Goal: Task Accomplishment & Management: Manage account settings

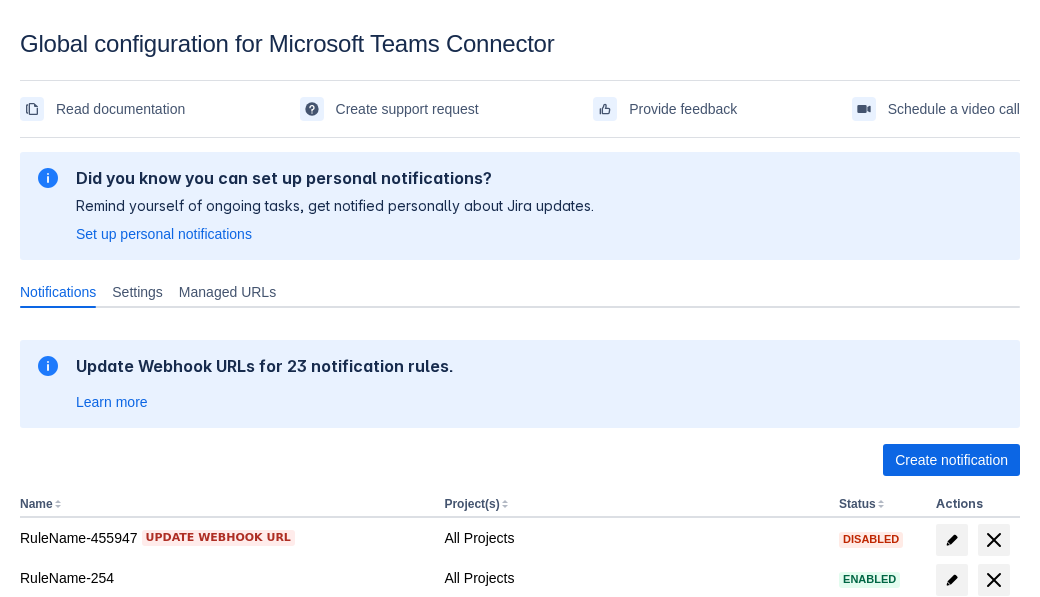
click at [951, 460] on span "Create notification" at bounding box center [951, 460] width 113 height 32
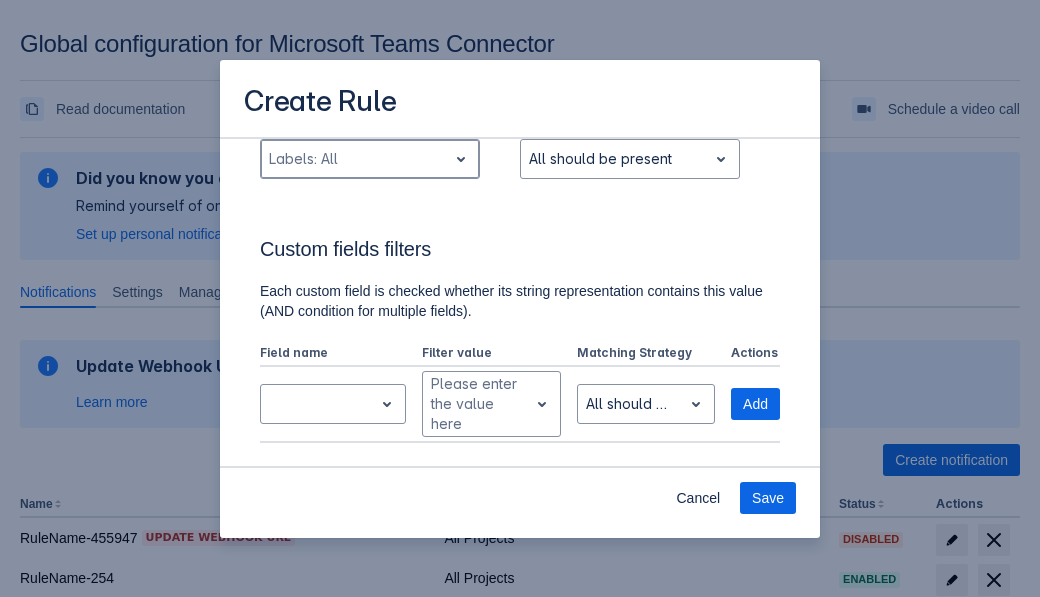
click at [369, 159] on div "Scrollable content" at bounding box center [354, 159] width 170 height 24
type input "751576_label"
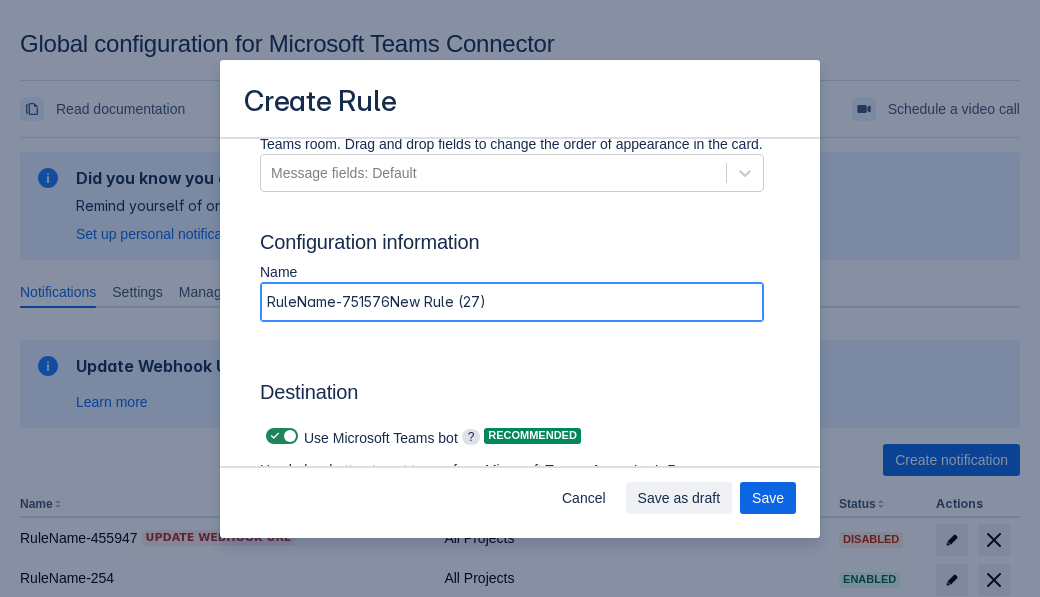
type input "RuleName-751576New Rule (27)"
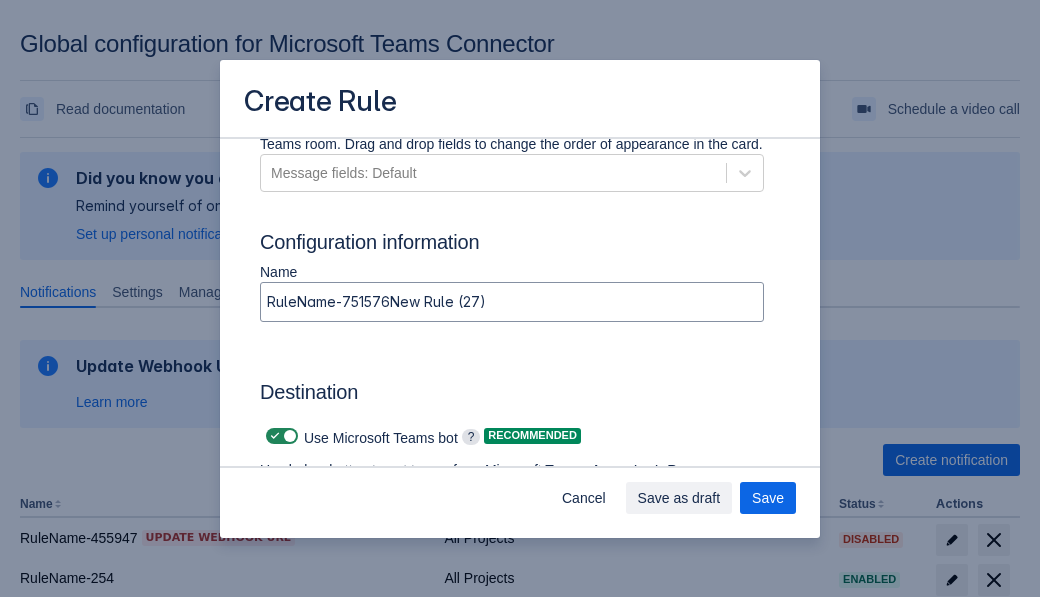
click at [272, 436] on span "Scrollable content" at bounding box center [275, 436] width 16 height 16
click at [272, 436] on input "Scrollable content" at bounding box center [272, 436] width 13 height 13
checkbox input "false"
type input "https://prod-74.westus.logic.azure.com:443/workflows/f11e74d8c9ca438c8769757d73…"
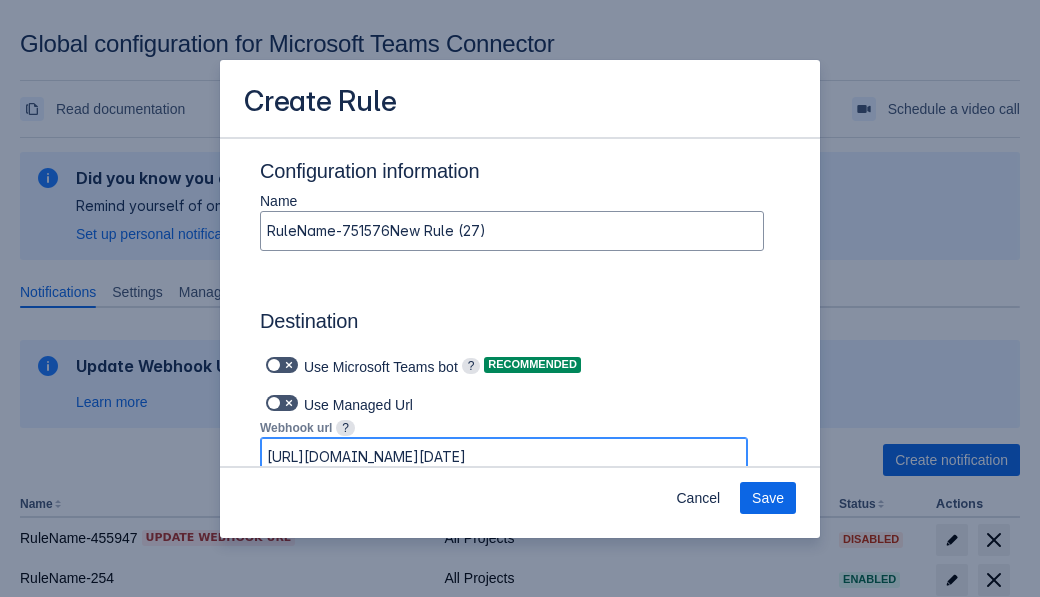
click at [768, 498] on span "Save" at bounding box center [768, 498] width 32 height 32
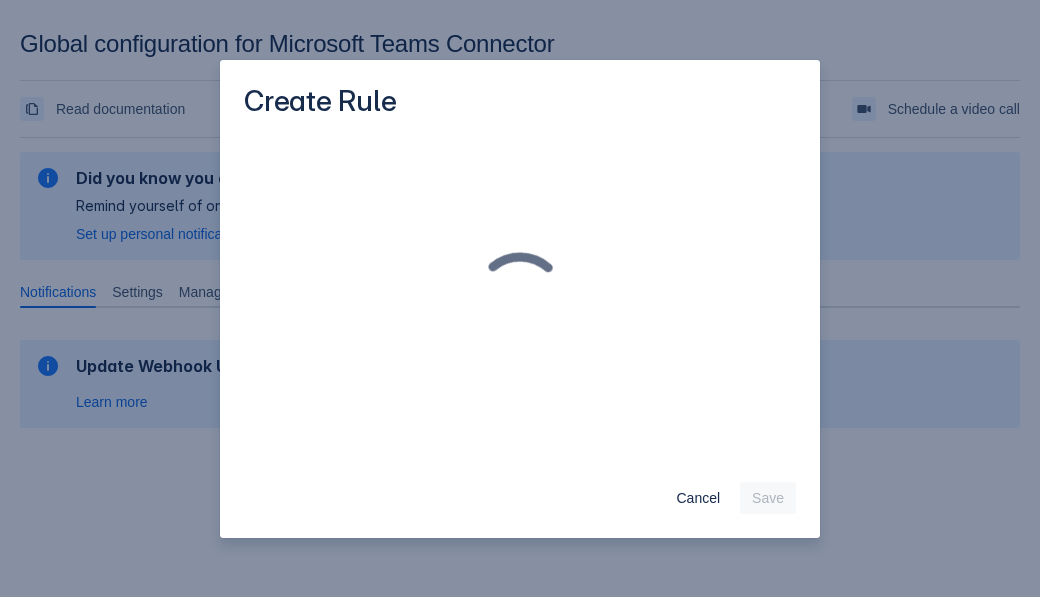
scroll to position [0, 0]
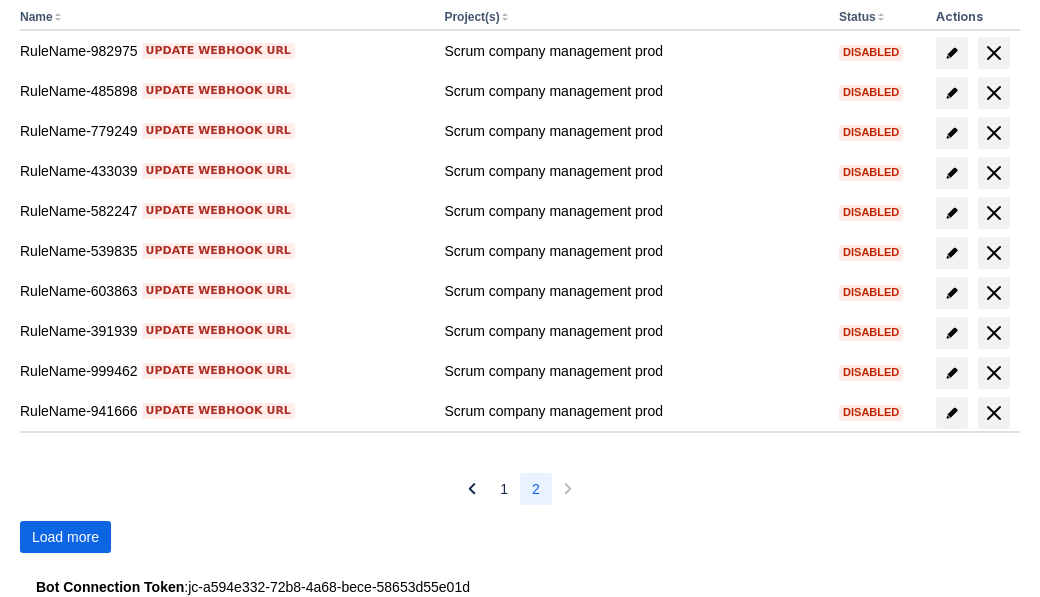
click at [65, 537] on span "Load more" at bounding box center [65, 537] width 67 height 32
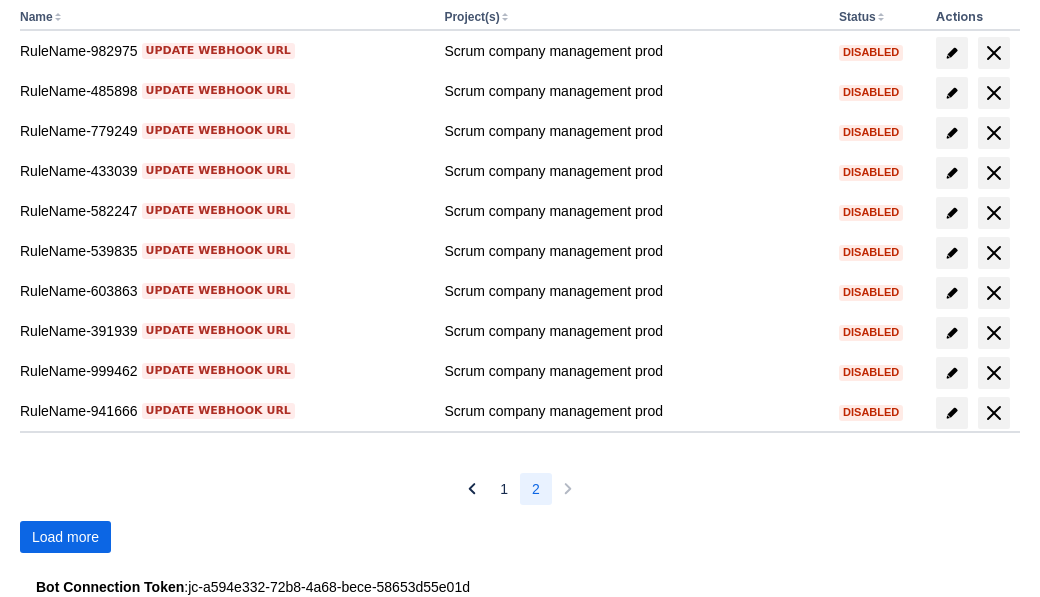
click at [65, 537] on span "Load more" at bounding box center [65, 537] width 67 height 32
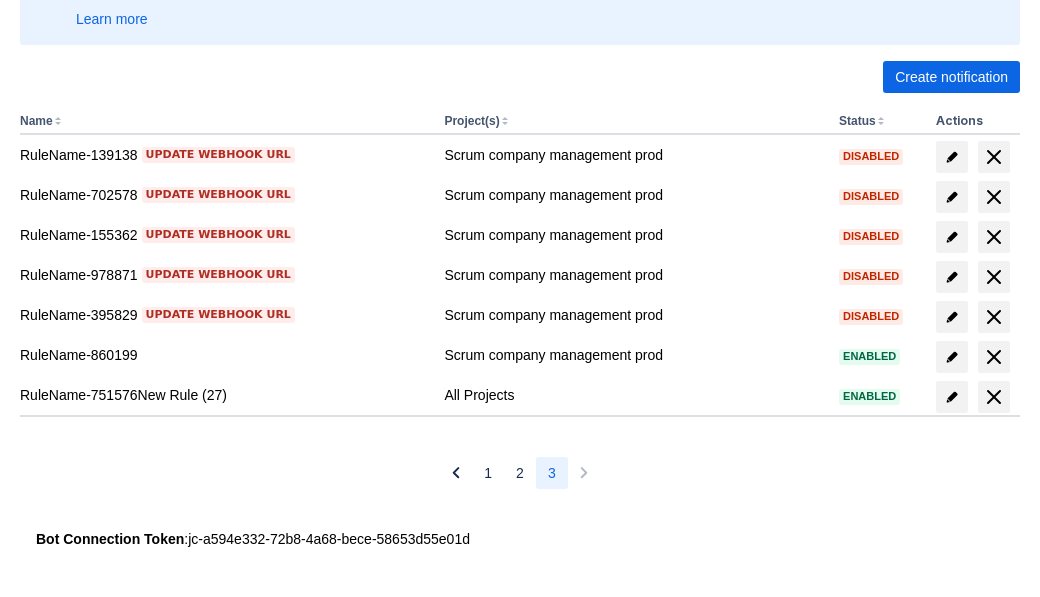
scroll to position [383, 0]
click at [993, 397] on span "delete" at bounding box center [994, 397] width 24 height 24
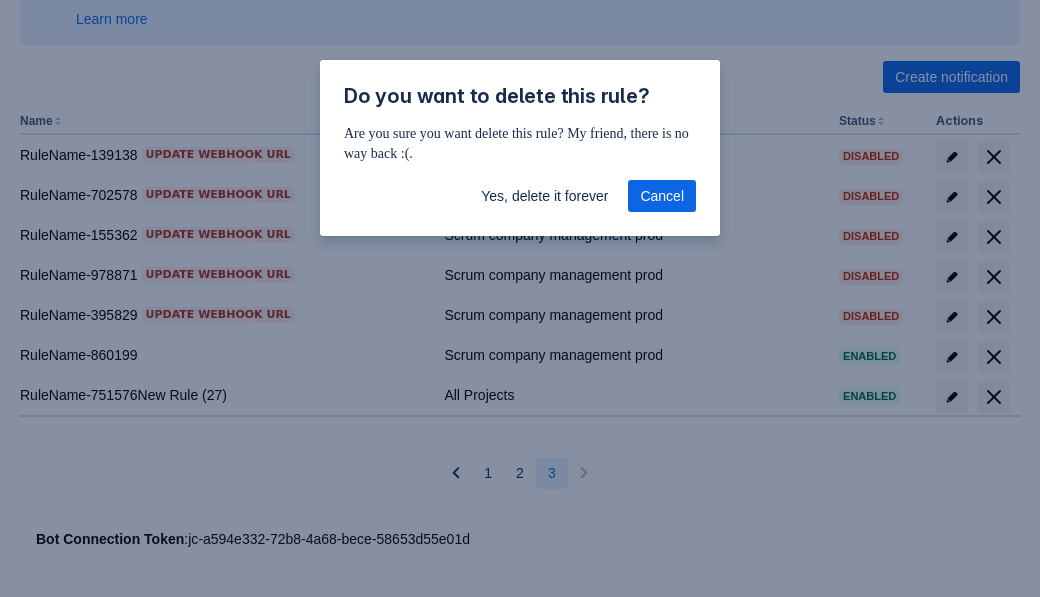
click at [544, 196] on span "Yes, delete it forever" at bounding box center [544, 196] width 127 height 32
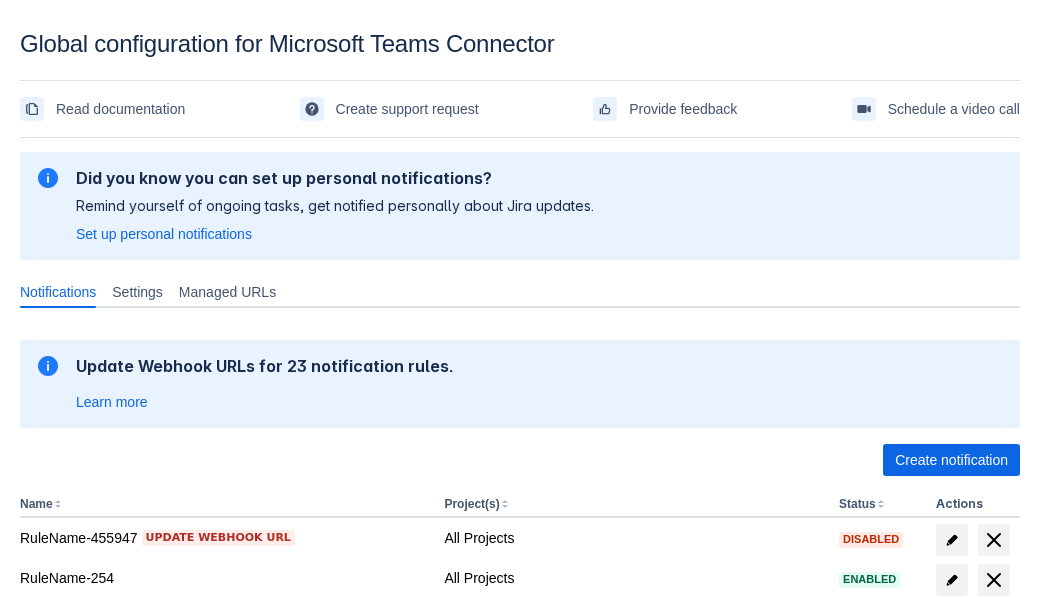
click at [951, 460] on span "Create notification" at bounding box center [951, 460] width 113 height 32
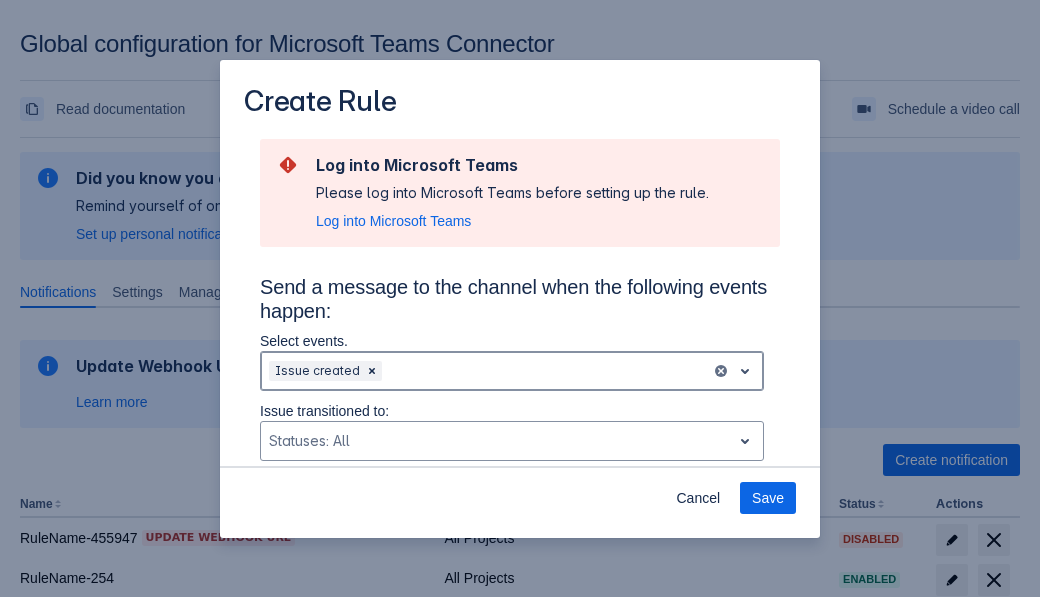
click at [512, 371] on div "Scrollable content" at bounding box center [544, 371] width 317 height 24
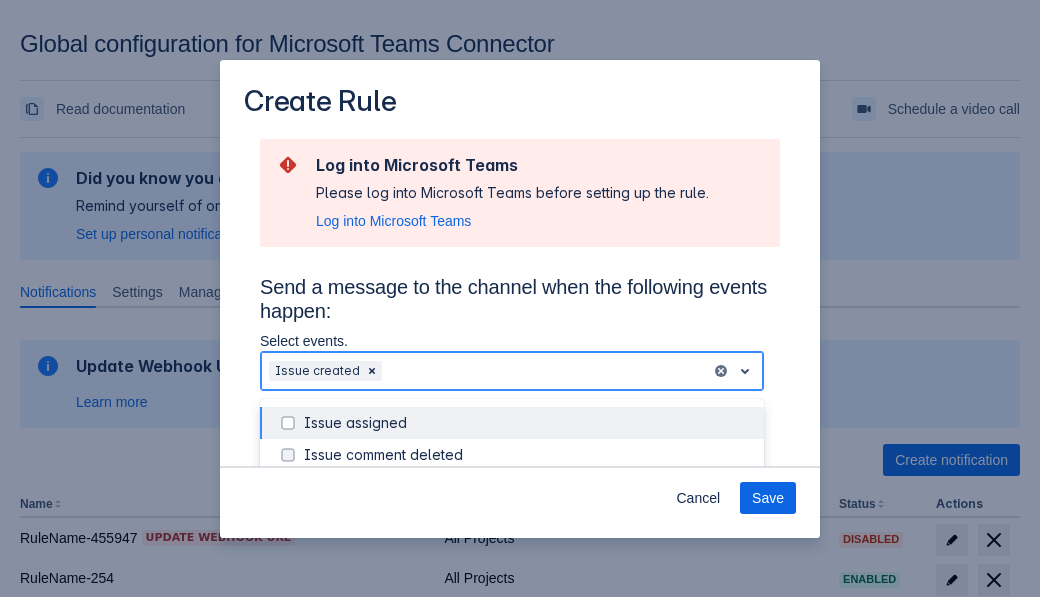
scroll to position [252, 0]
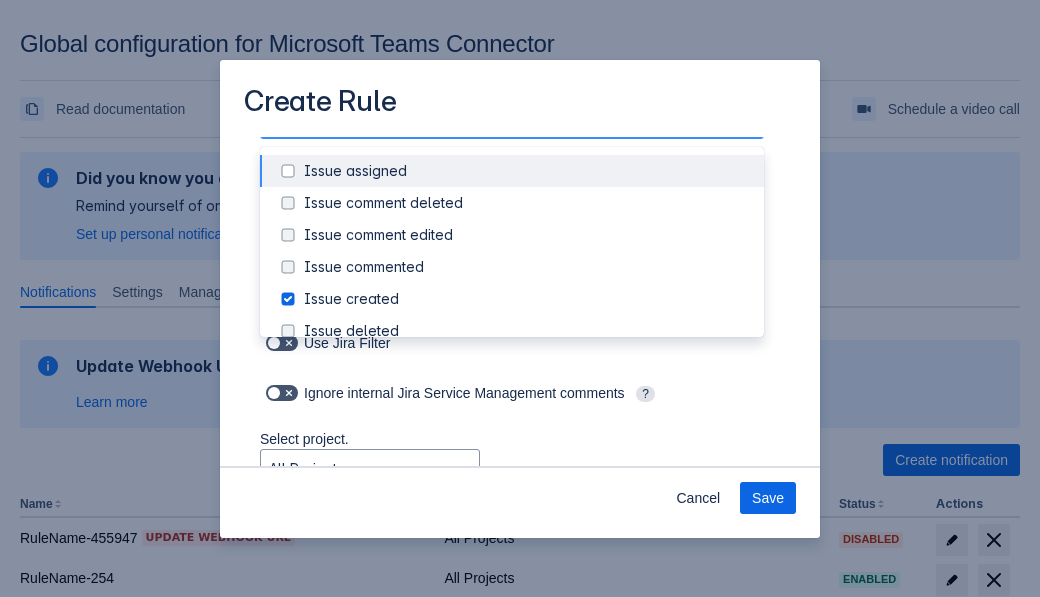
click at [528, 301] on div "Issue created" at bounding box center [528, 299] width 448 height 20
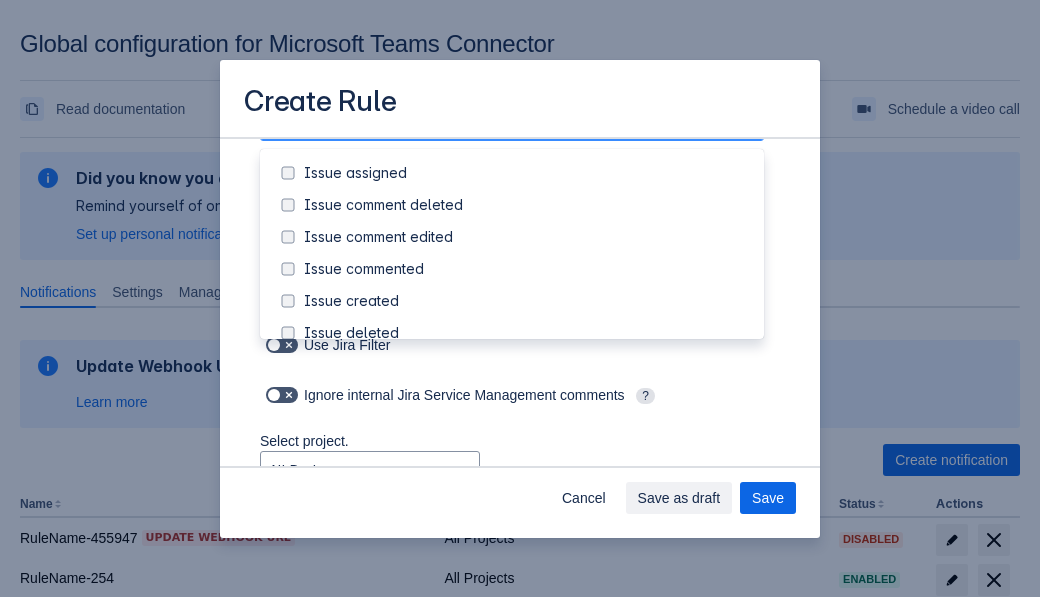
click at [528, 483] on div "Issue updated" at bounding box center [528, 493] width 448 height 20
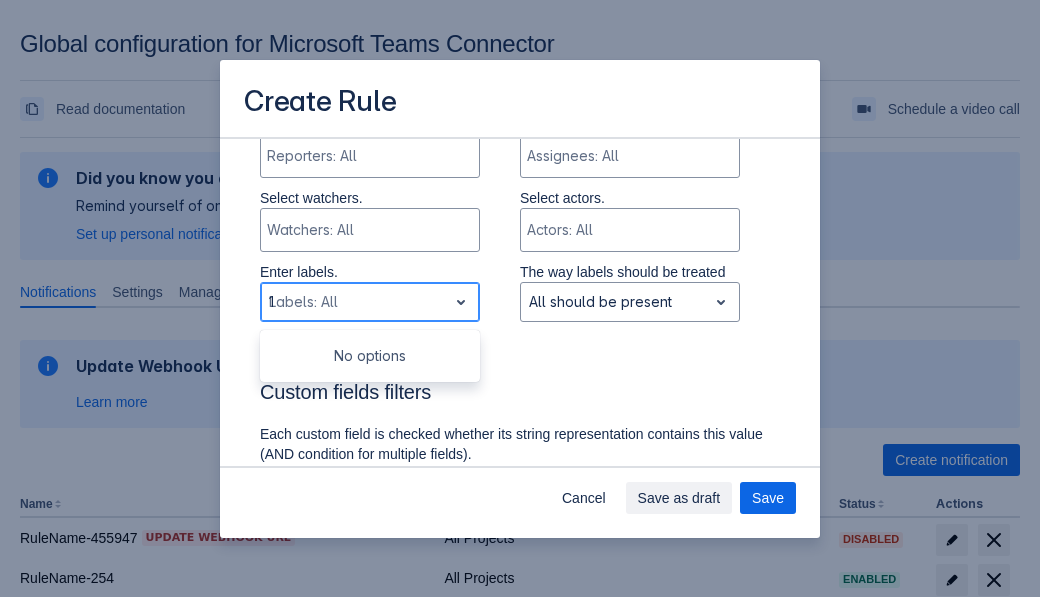
type input "19996_label"
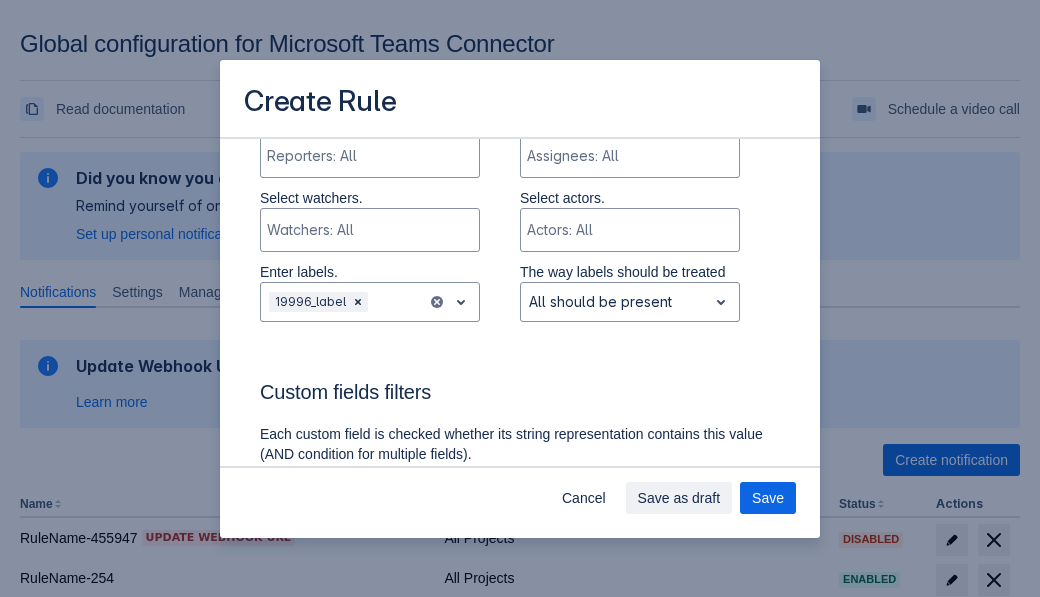
scroll to position [1347, 0]
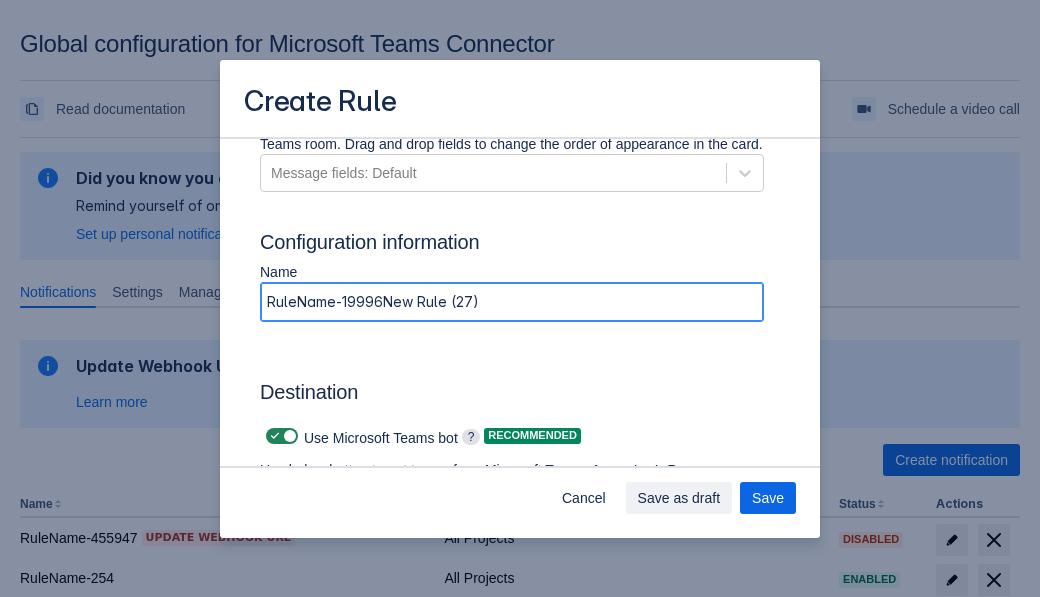
type input "RuleName-19996New Rule (27)"
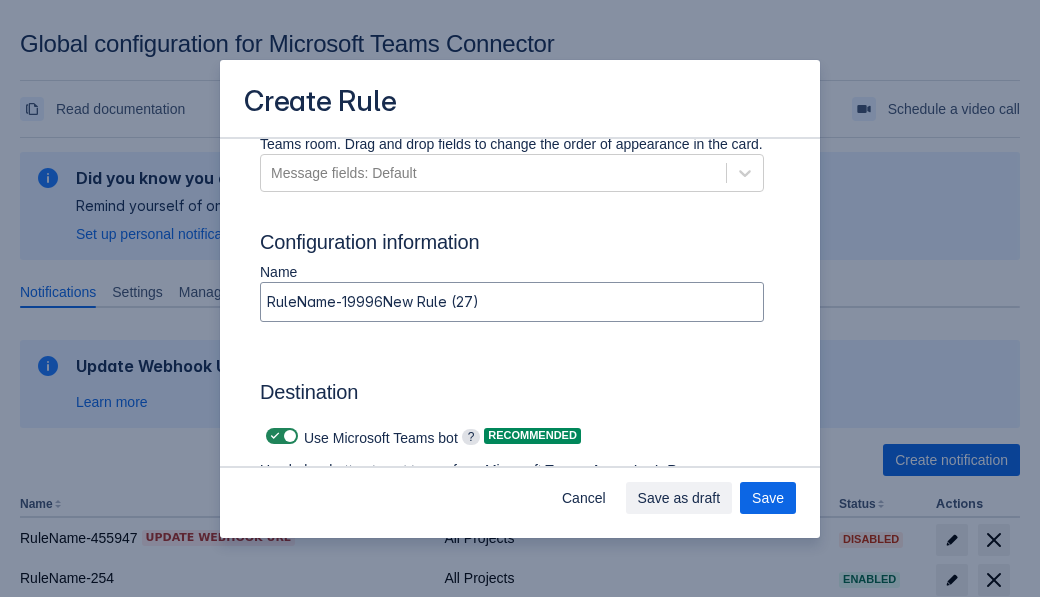
click at [272, 436] on span "Scrollable content" at bounding box center [275, 436] width 16 height 16
click at [272, 436] on input "Scrollable content" at bounding box center [272, 436] width 13 height 13
checkbox input "false"
type input "https://prod-34.westus.logic.azure.com:443/workflows/b225ecea21af403f967199aab2…"
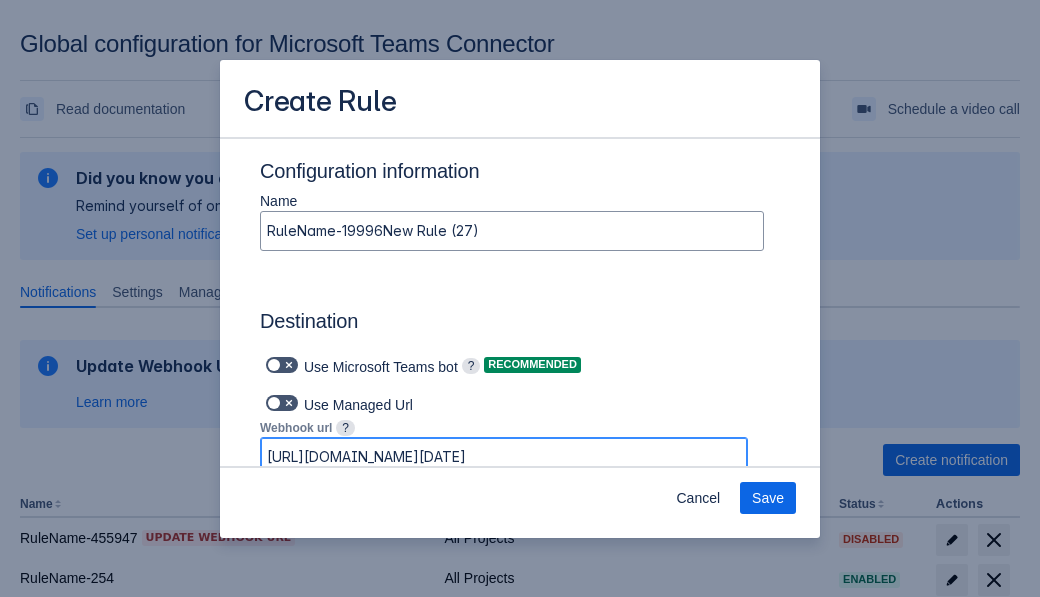
click at [768, 498] on span "Save" at bounding box center [768, 498] width 32 height 32
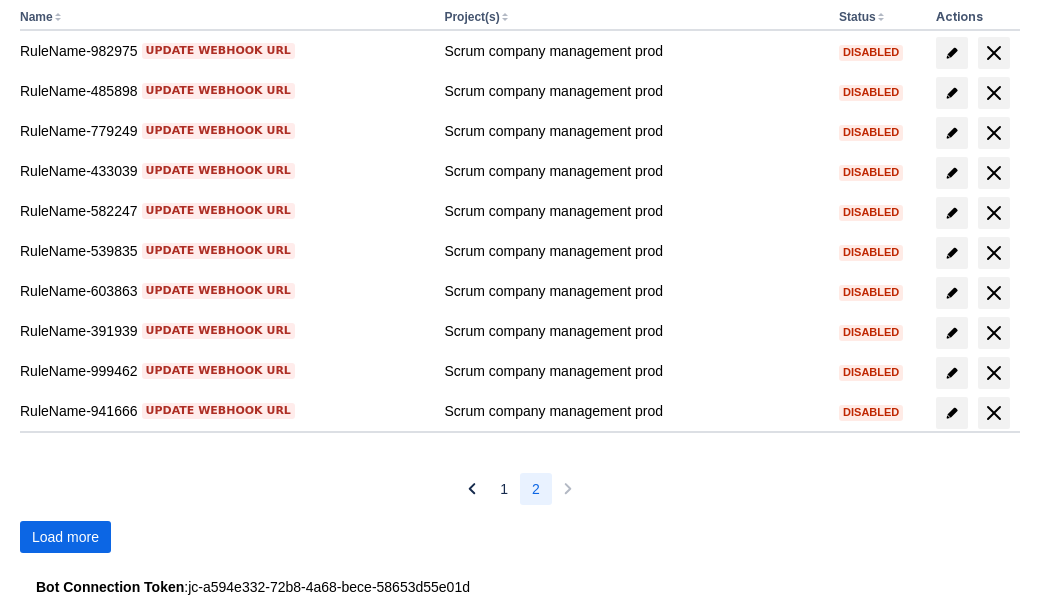
click at [65, 537] on span "Load more" at bounding box center [65, 537] width 67 height 32
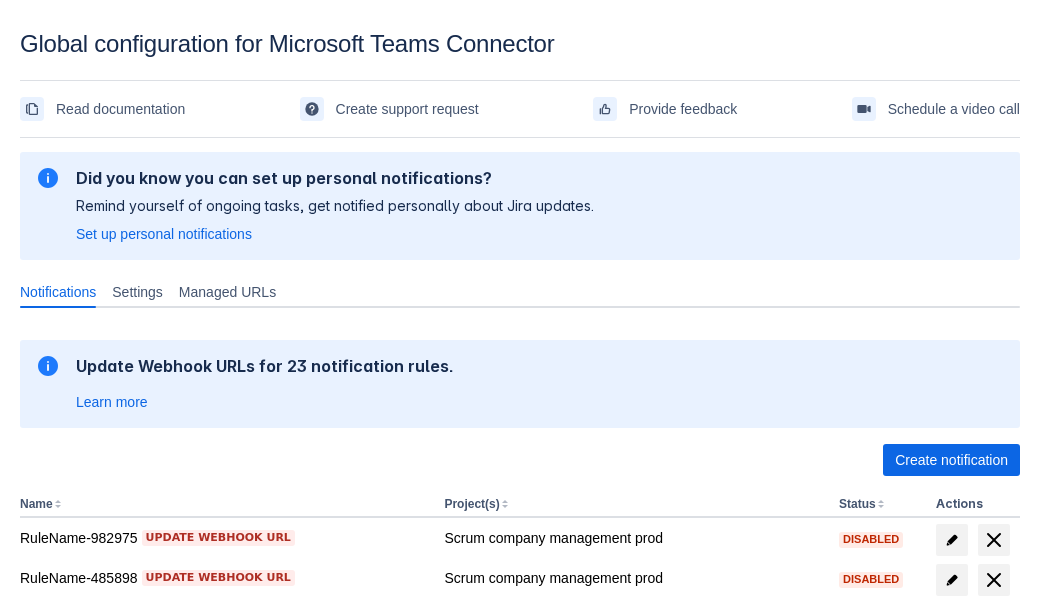
scroll to position [487, 0]
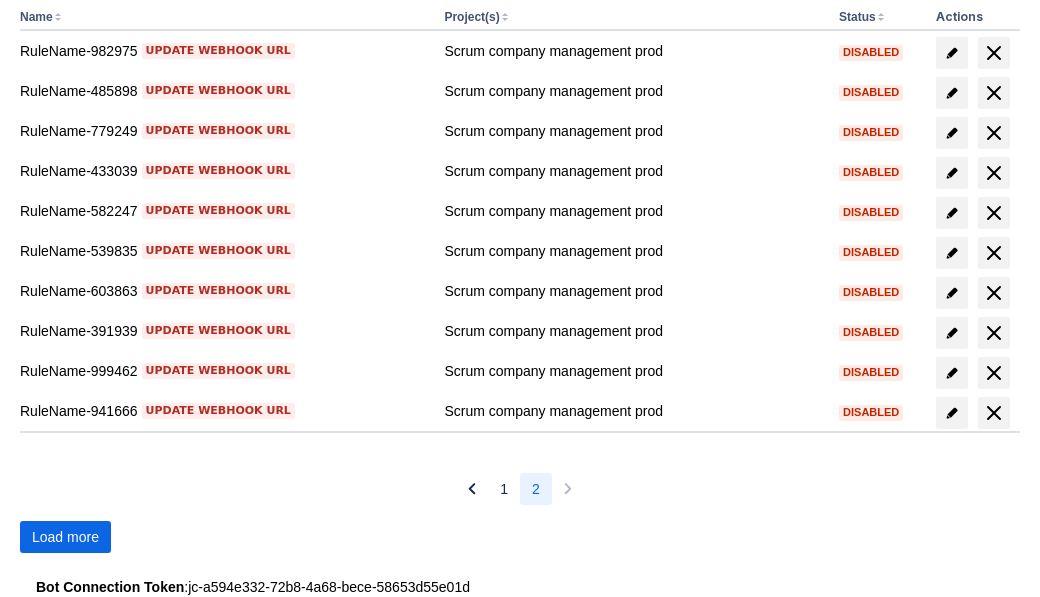
click at [65, 537] on span "Load more" at bounding box center [65, 537] width 67 height 32
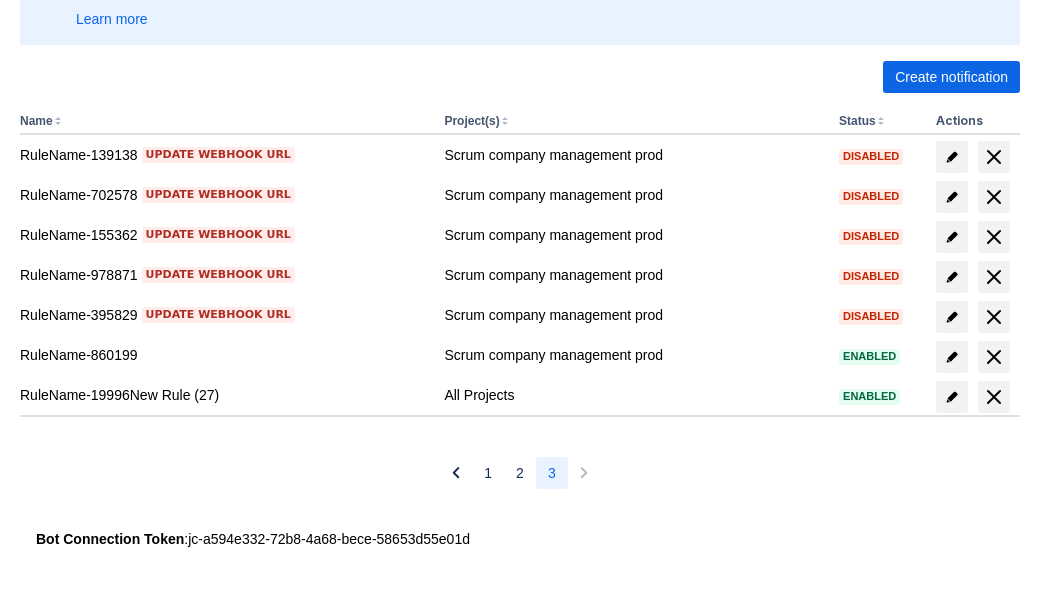
click at [993, 397] on span "delete" at bounding box center [994, 397] width 24 height 24
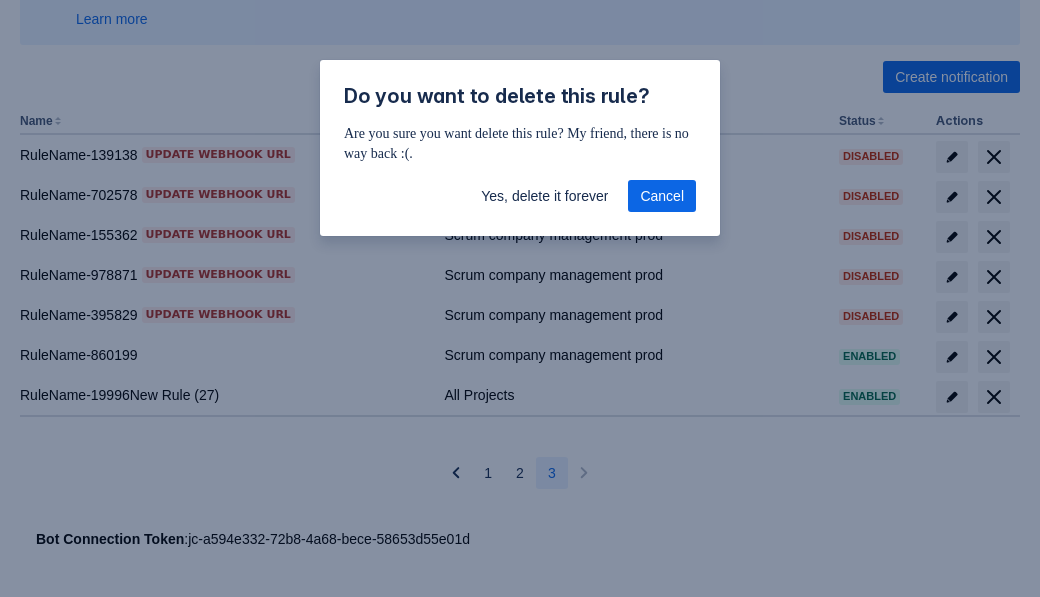
click at [544, 196] on span "Yes, delete it forever" at bounding box center [544, 196] width 127 height 32
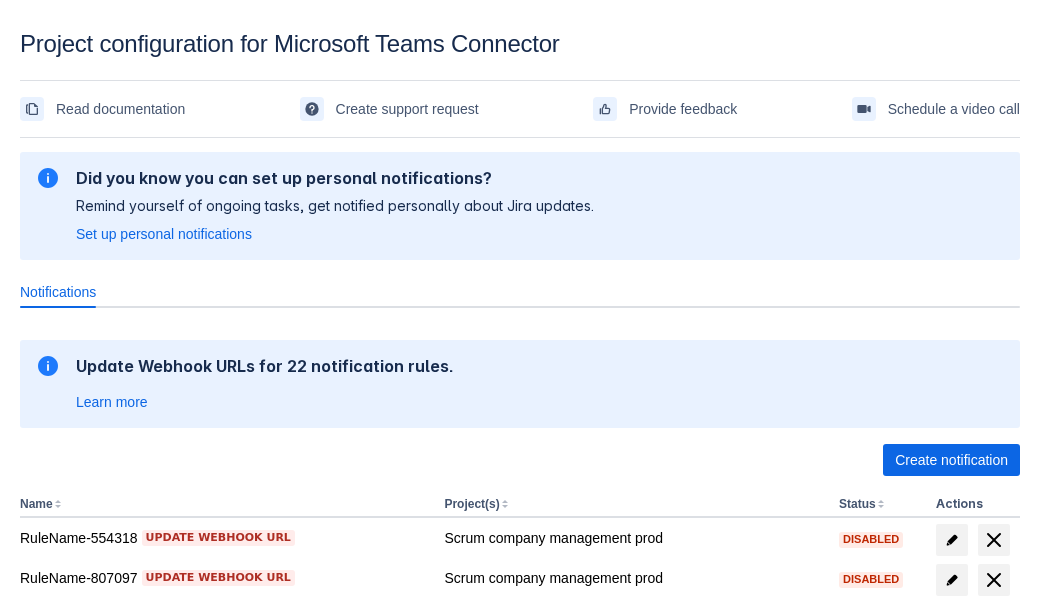
click at [951, 460] on span "Create notification" at bounding box center [951, 460] width 113 height 32
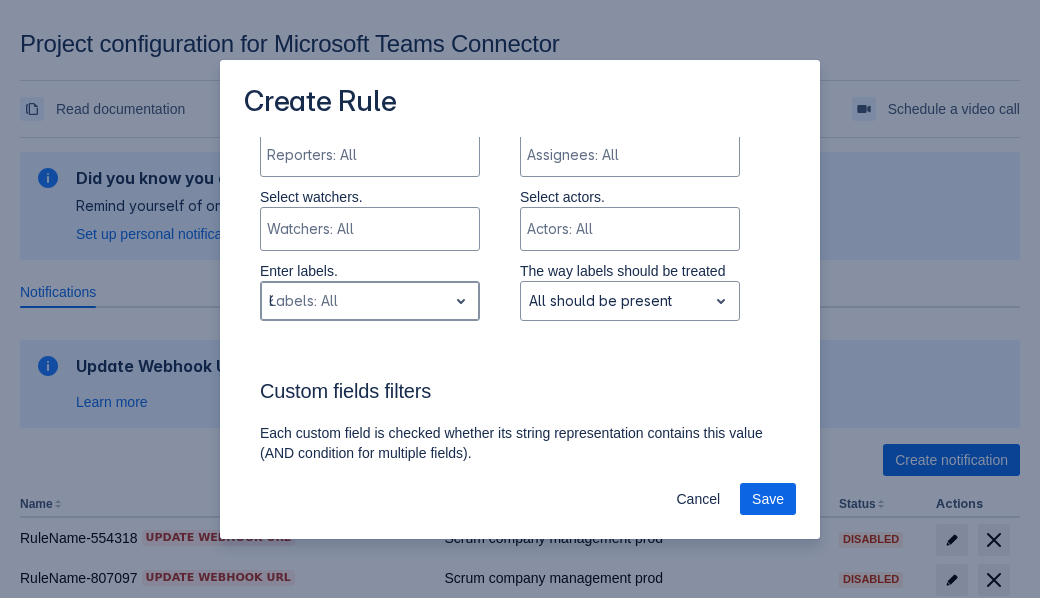
type input "678798_label"
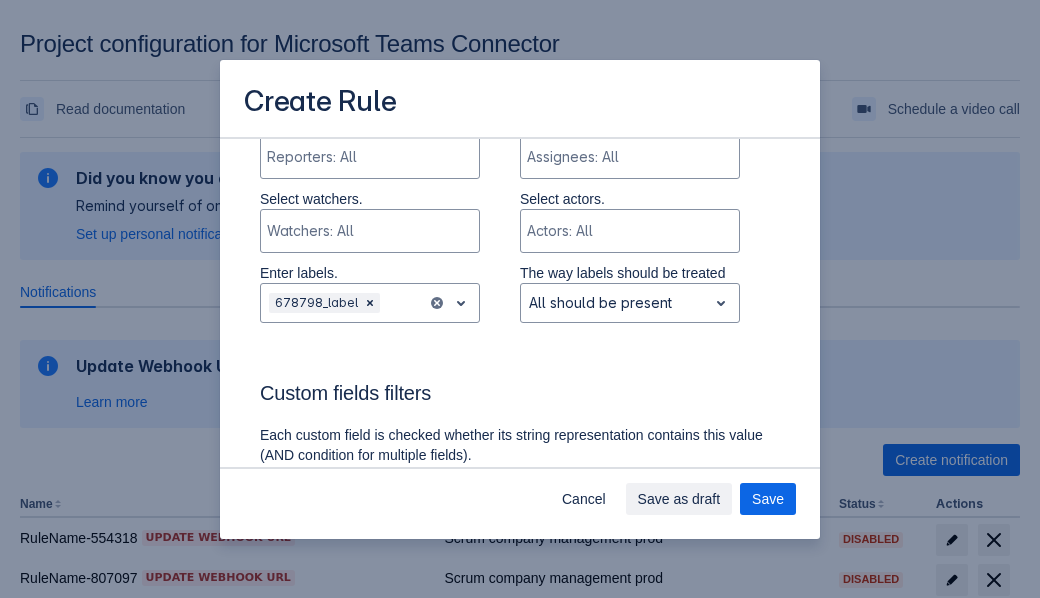
scroll to position [1276, 0]
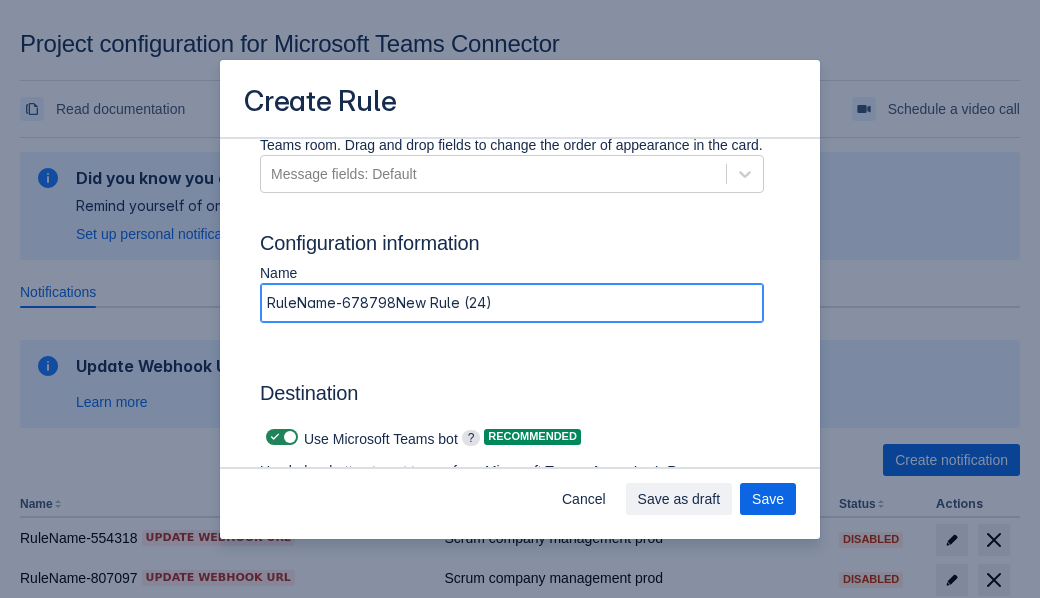
type input "RuleName-678798New Rule (24)"
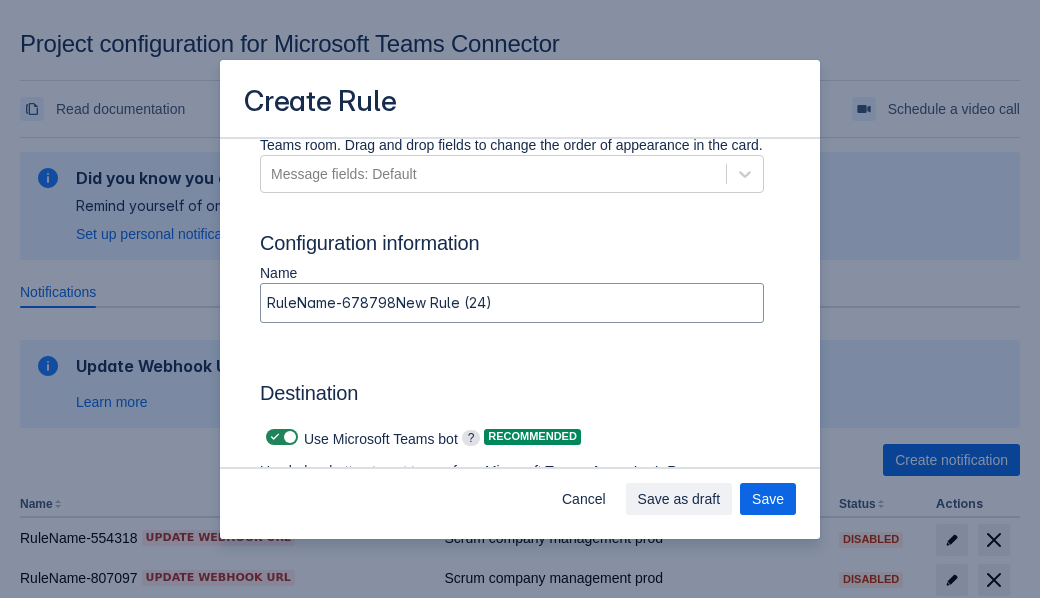
click at [272, 437] on span at bounding box center [275, 437] width 16 height 16
click at [272, 437] on input "checkbox" at bounding box center [272, 437] width 13 height 13
checkbox input "false"
type input "[URL][DOMAIN_NAME][DATE]"
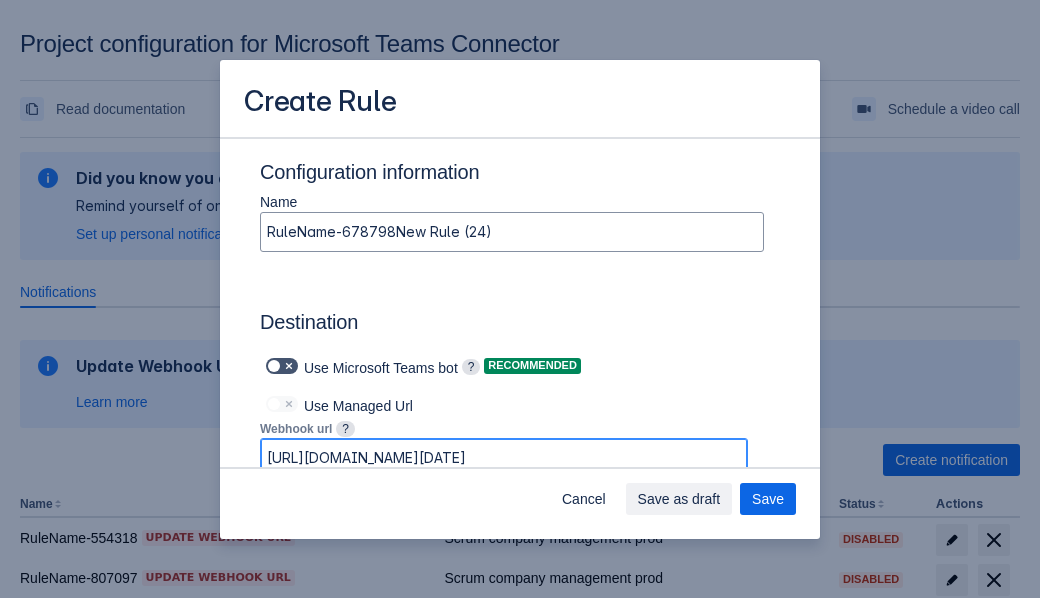
click at [721, 499] on span "Save as draft" at bounding box center [679, 499] width 83 height 32
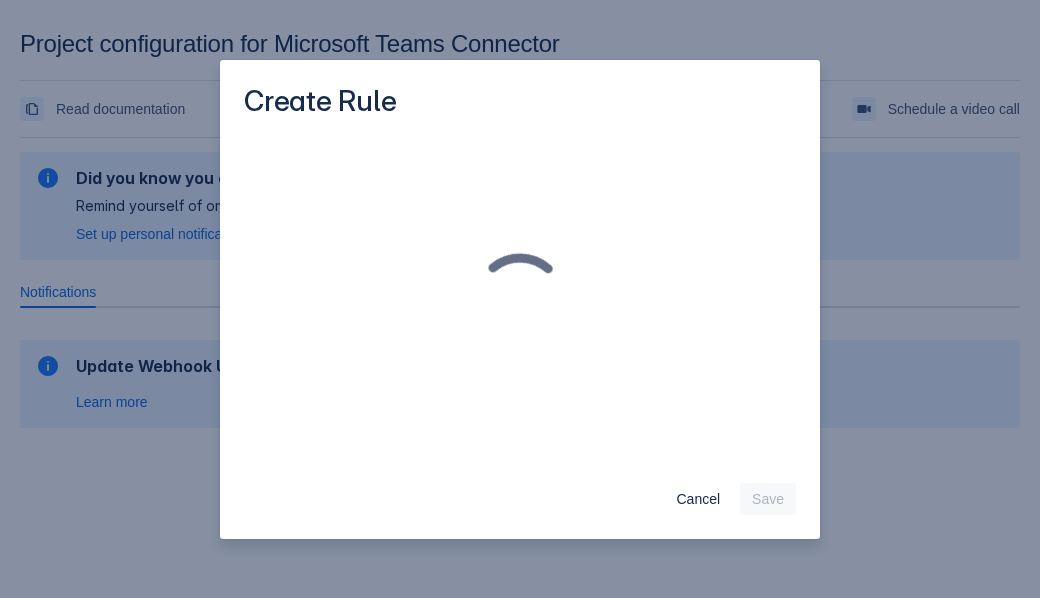
scroll to position [0, 0]
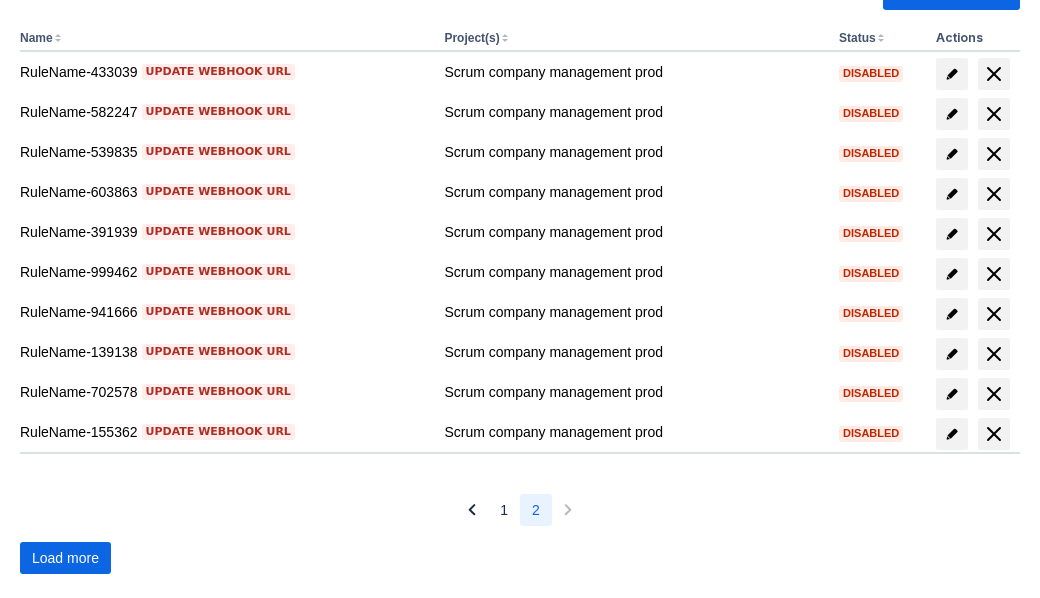
click at [65, 558] on span "Load more" at bounding box center [65, 558] width 67 height 32
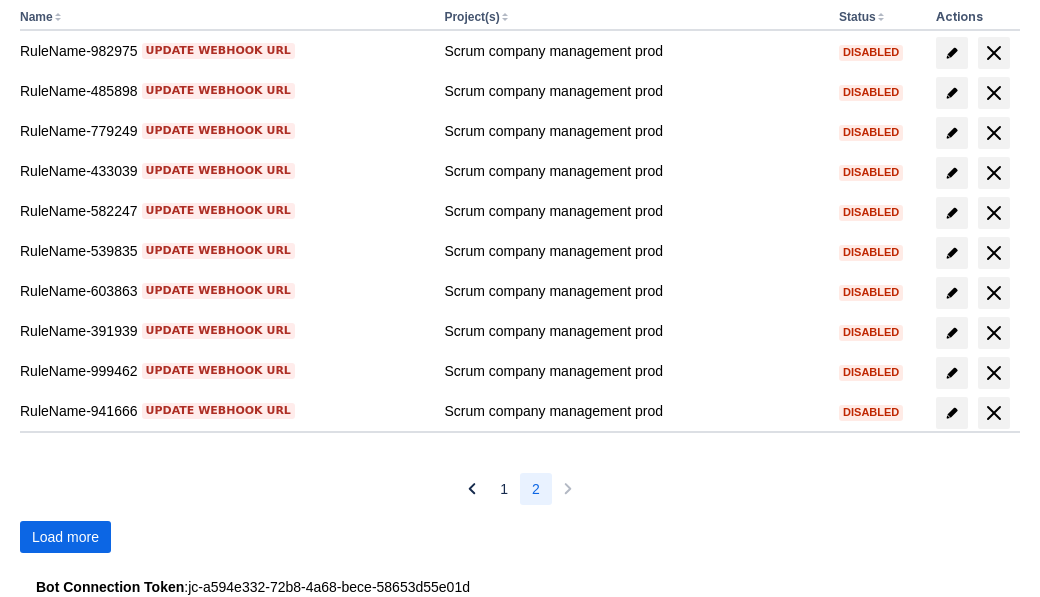
click at [65, 537] on span "Load more" at bounding box center [65, 537] width 67 height 32
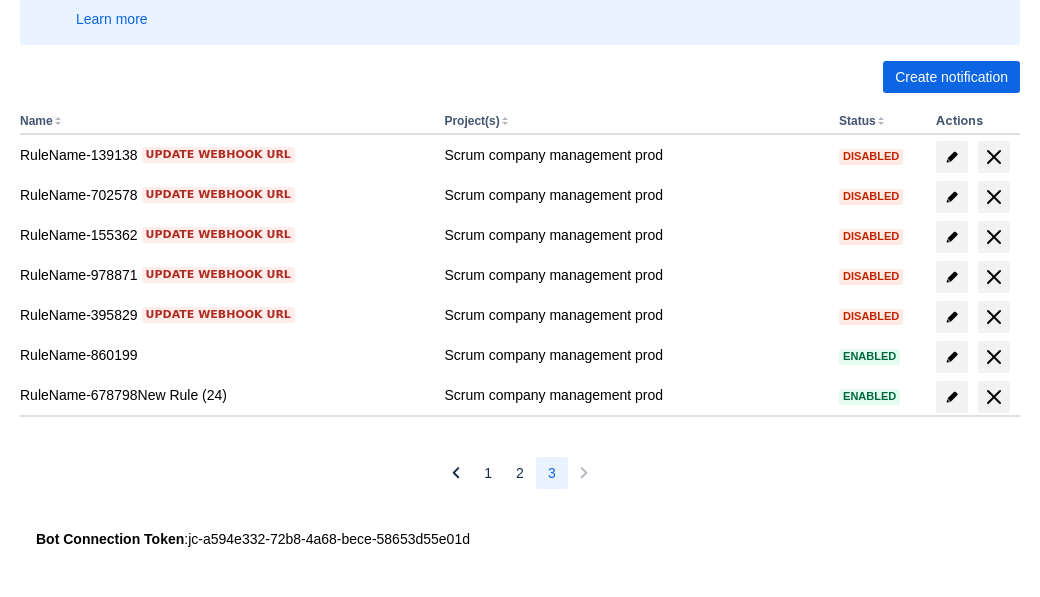
click at [993, 397] on span "delete" at bounding box center [994, 397] width 24 height 24
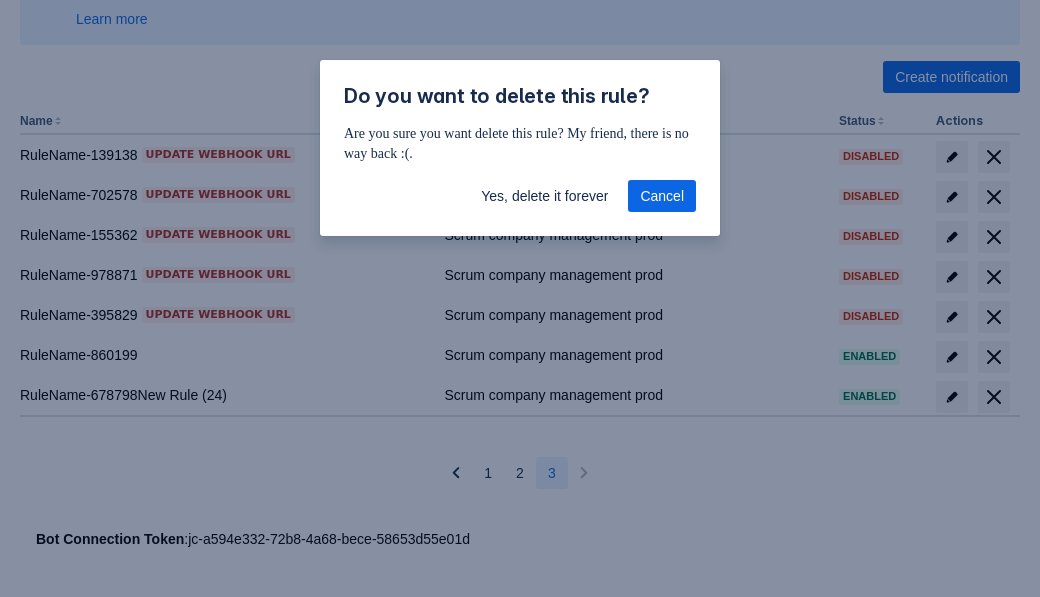
click at [544, 196] on span "Yes, delete it forever" at bounding box center [544, 196] width 127 height 32
